Goal: Information Seeking & Learning: Learn about a topic

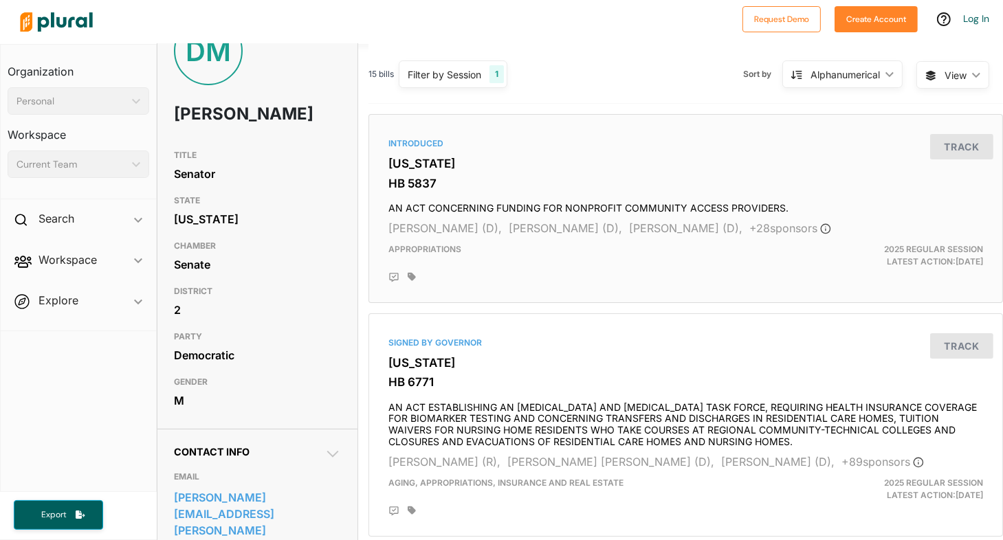
scroll to position [69, 0]
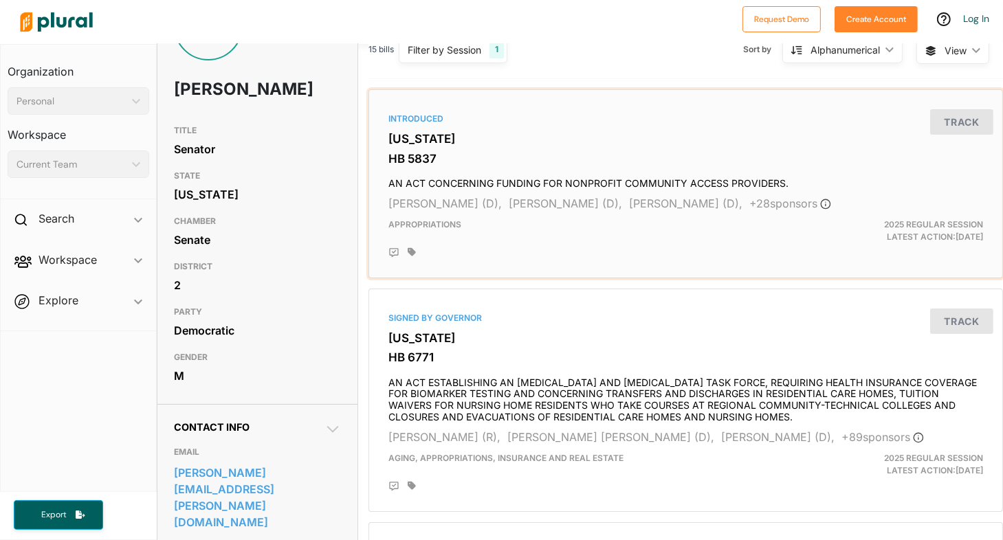
click at [530, 183] on h4 "AN ACT CONCERNING FUNDING FOR NONPROFIT COMMUNITY ACCESS PROVIDERS." at bounding box center [685, 180] width 595 height 19
